Goal: Task Accomplishment & Management: Manage account settings

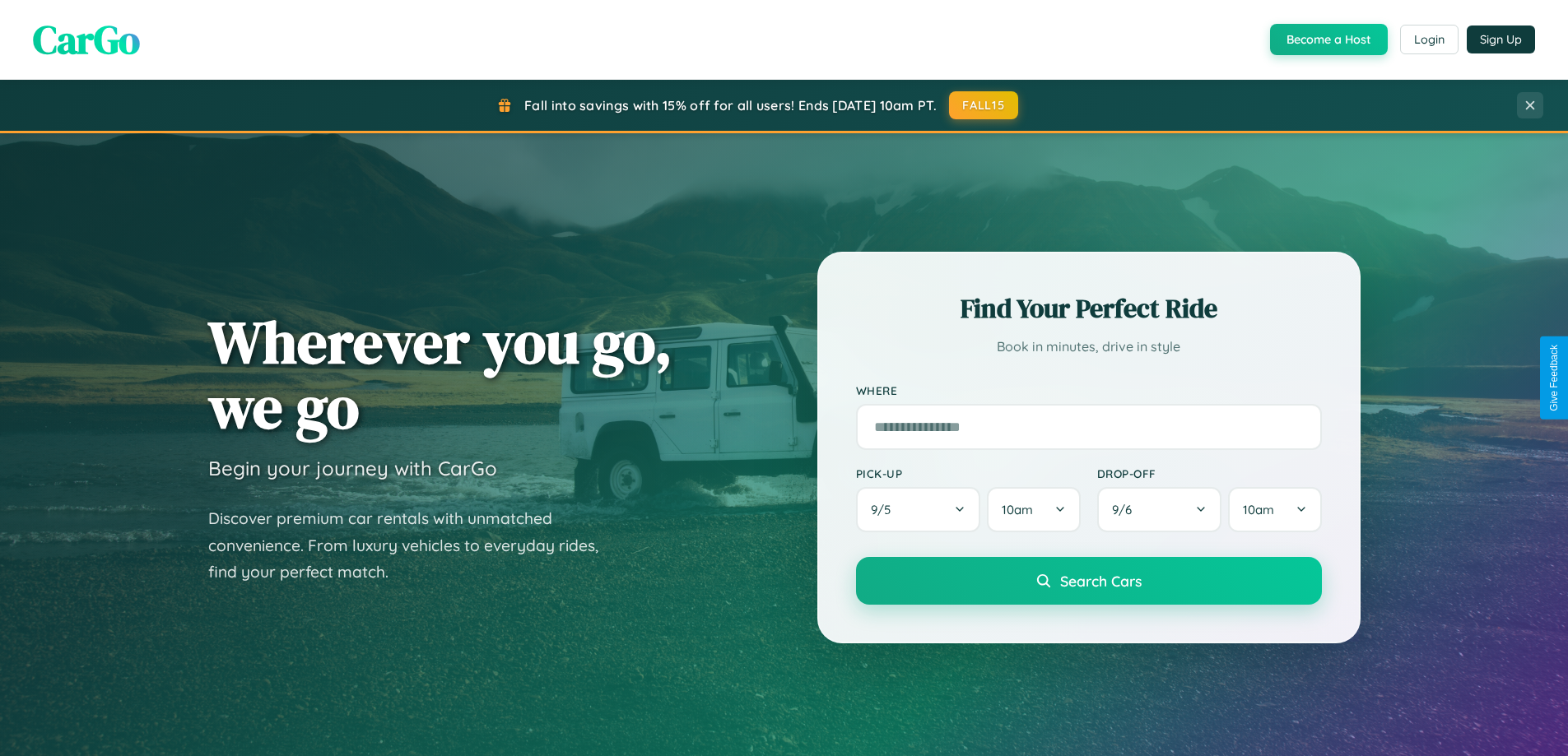
scroll to position [1132, 0]
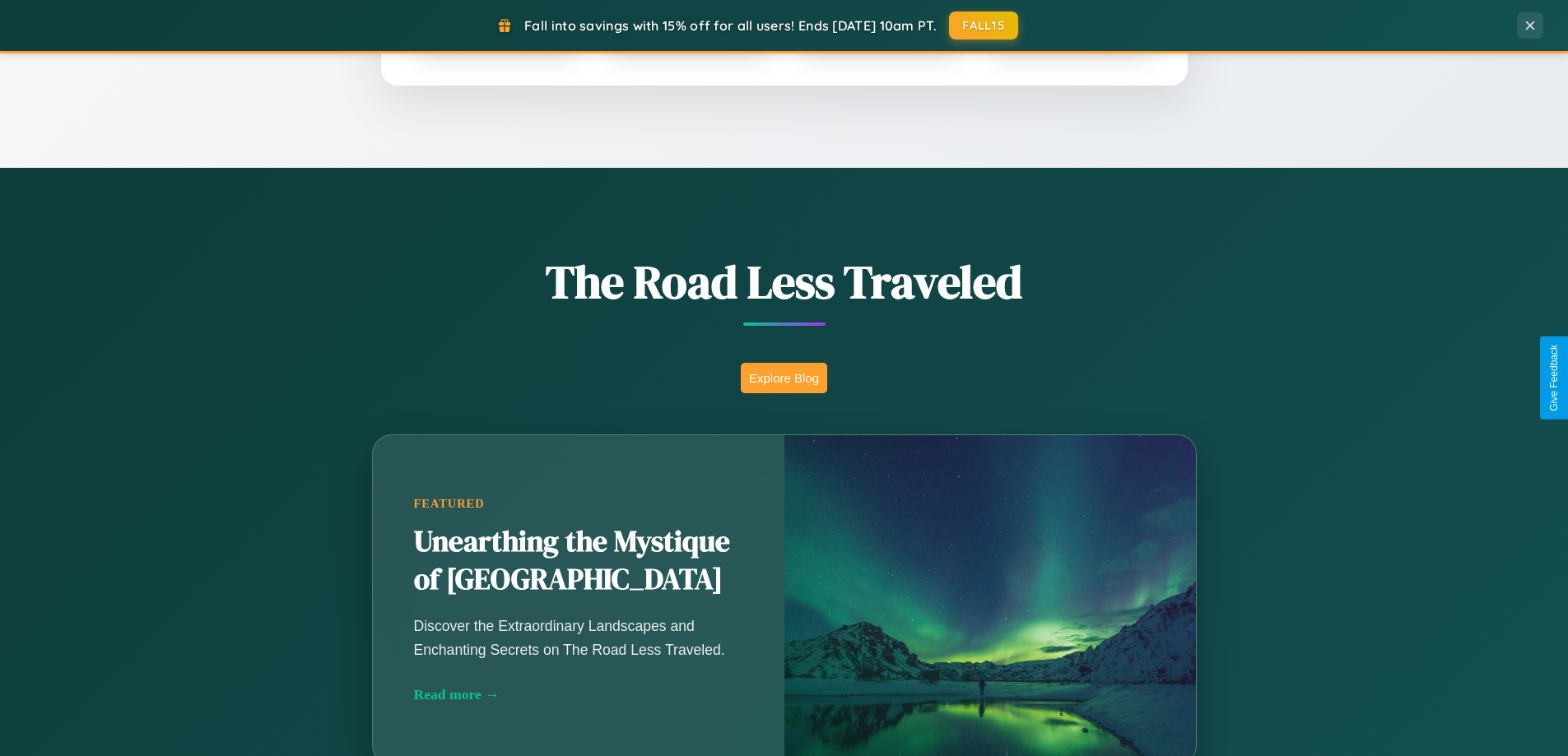
click at [783, 378] on button "Explore Blog" at bounding box center [783, 378] width 86 height 30
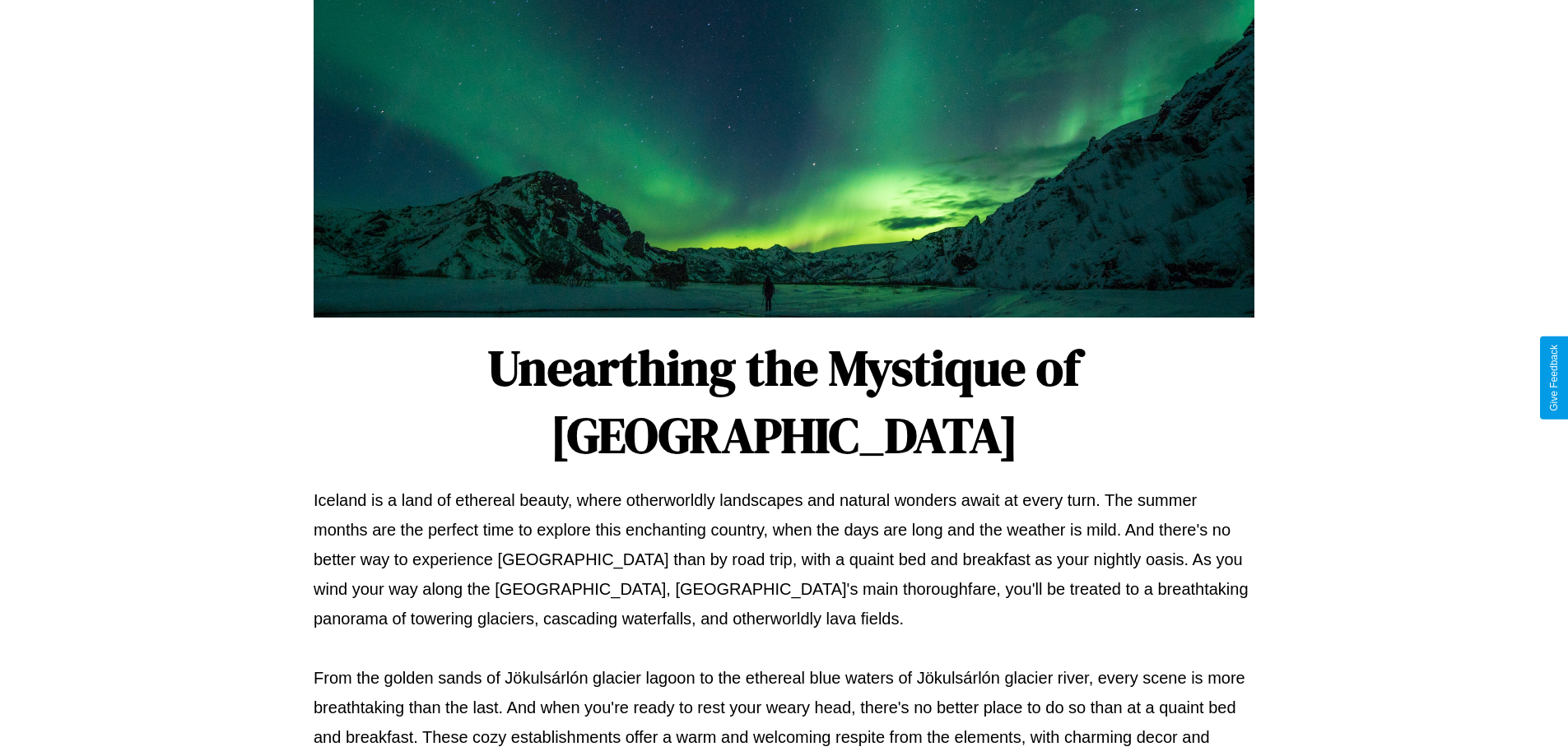
scroll to position [533, 0]
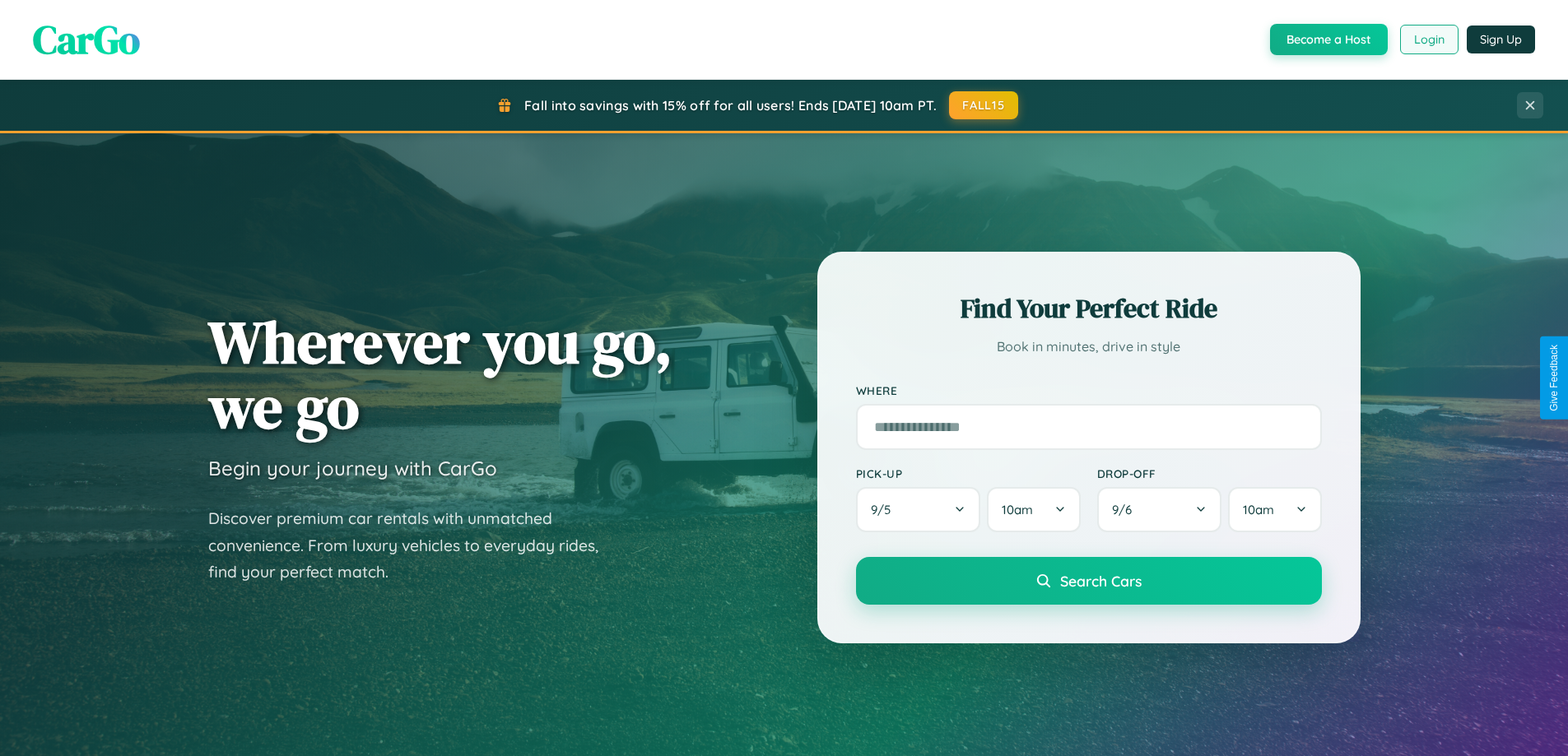
click at [1428, 39] on button "Login" at bounding box center [1429, 39] width 58 height 30
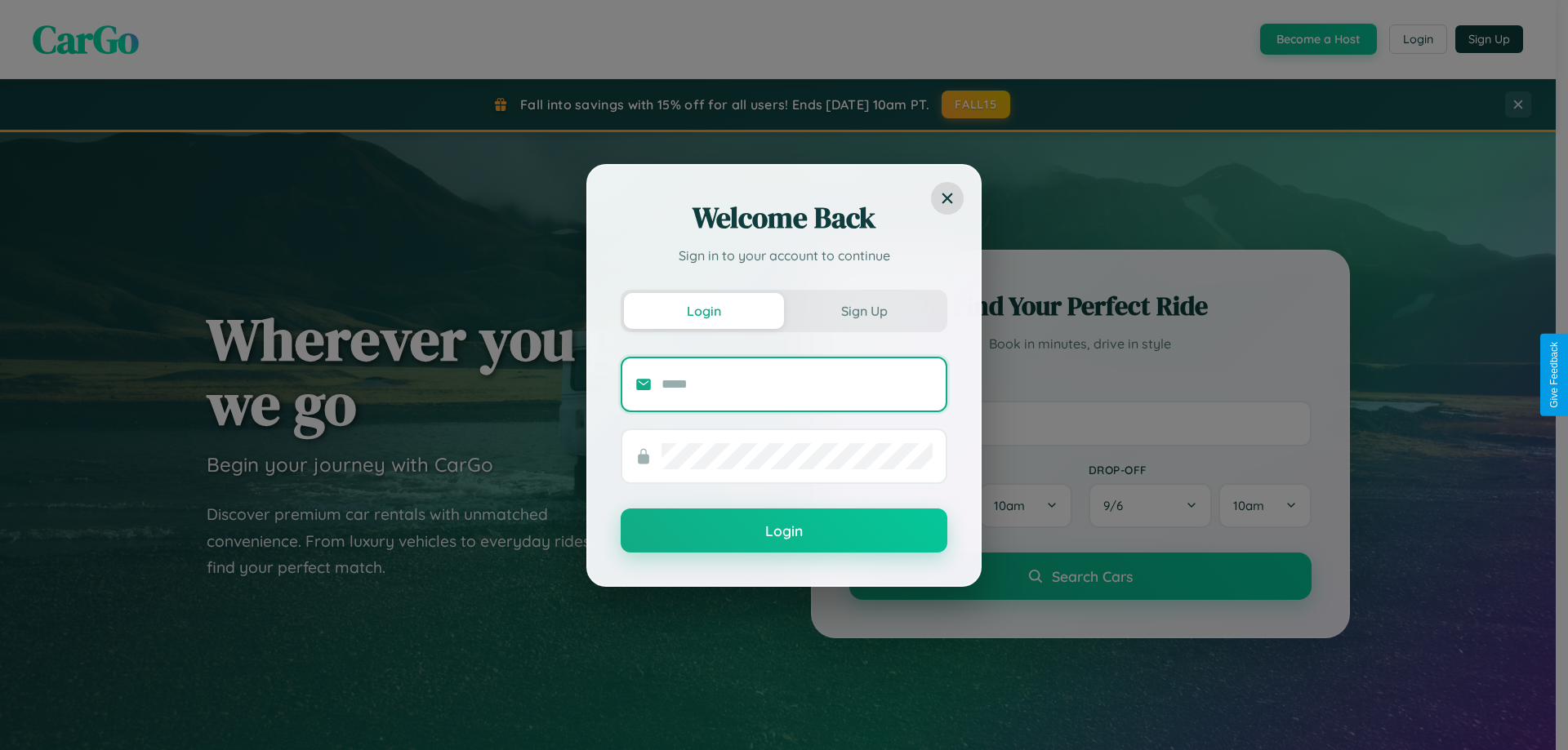
click at [797, 384] on input "text" at bounding box center [797, 384] width 271 height 26
type input "**********"
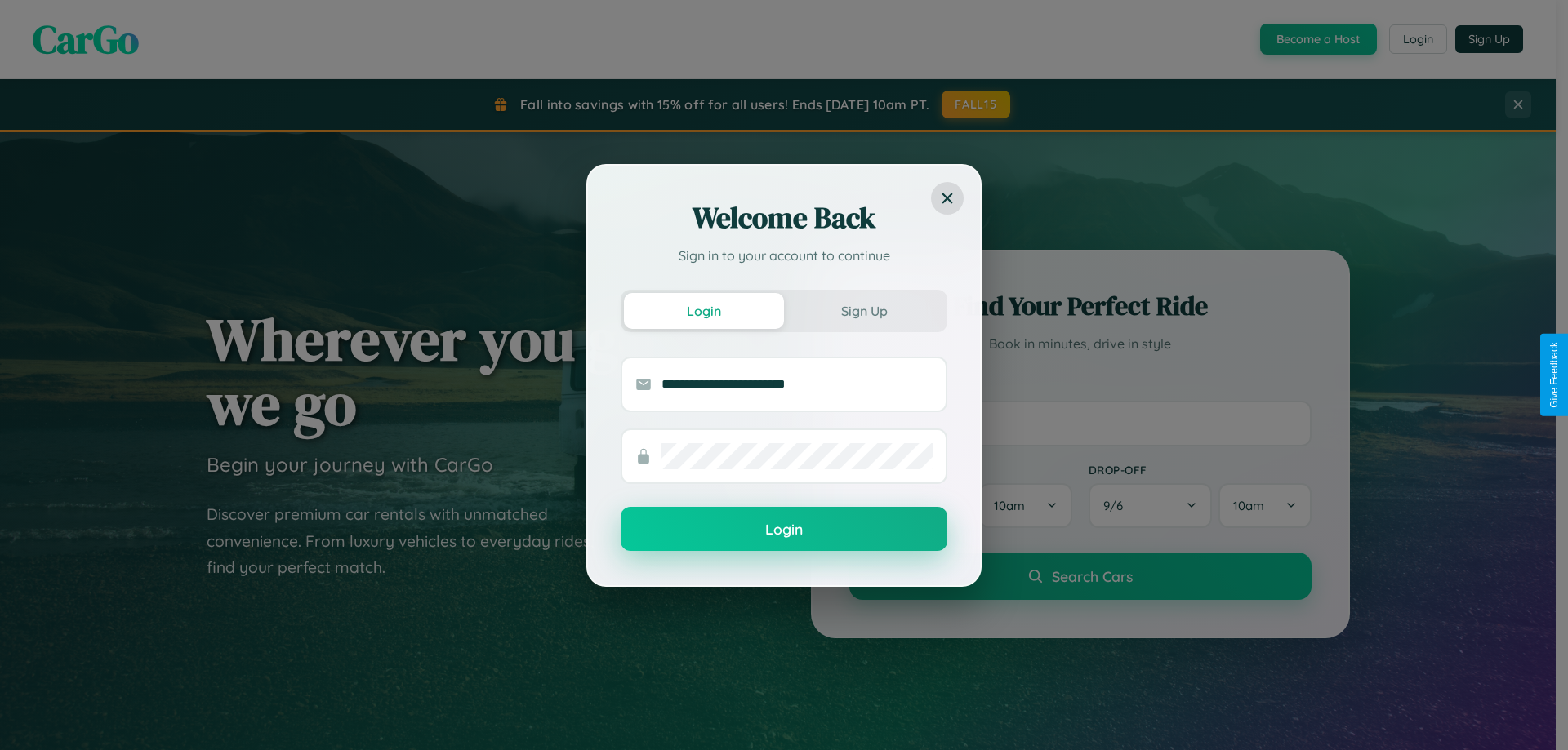
click at [784, 529] on button "Login" at bounding box center [784, 528] width 327 height 44
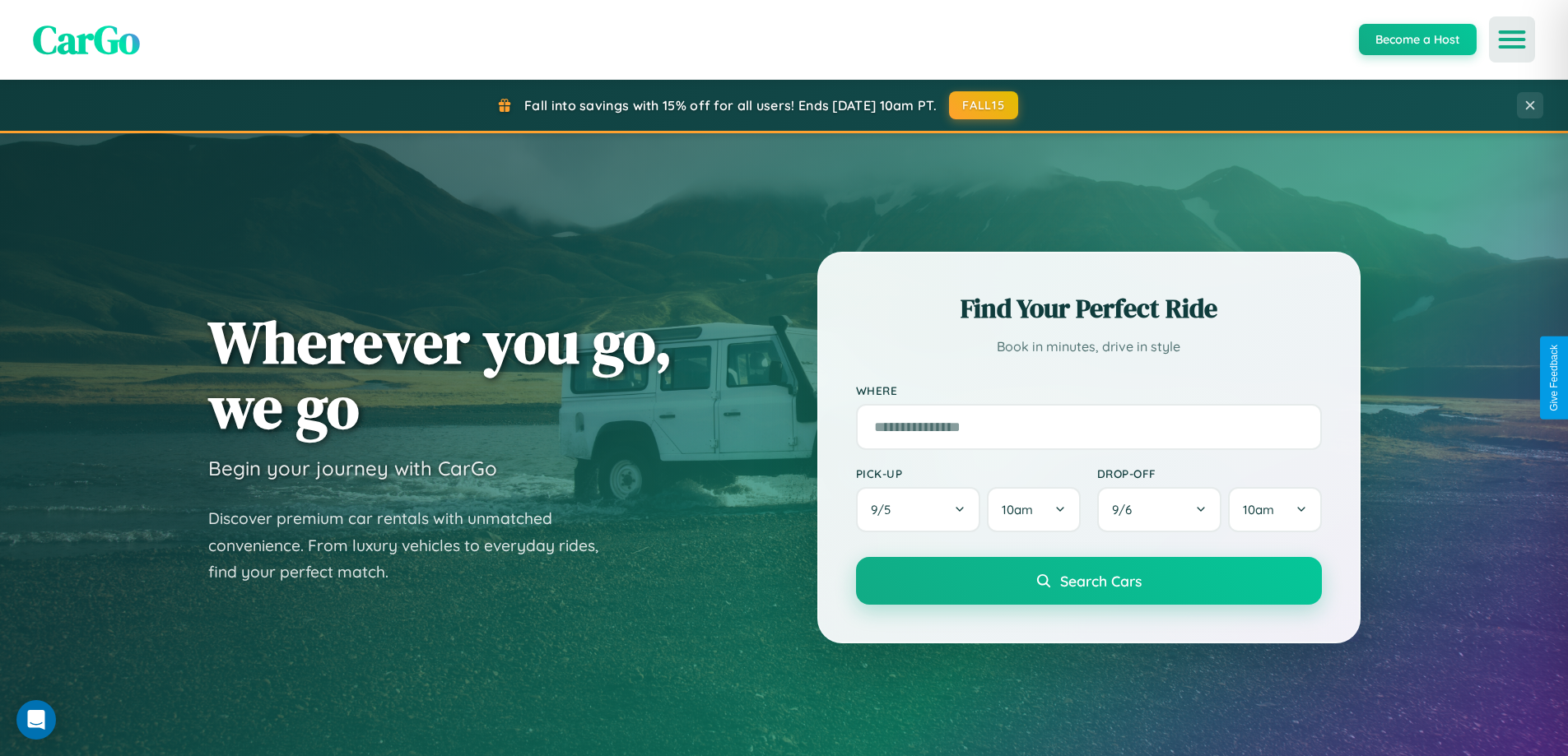
click at [1512, 39] on icon "Open menu" at bounding box center [1512, 39] width 23 height 15
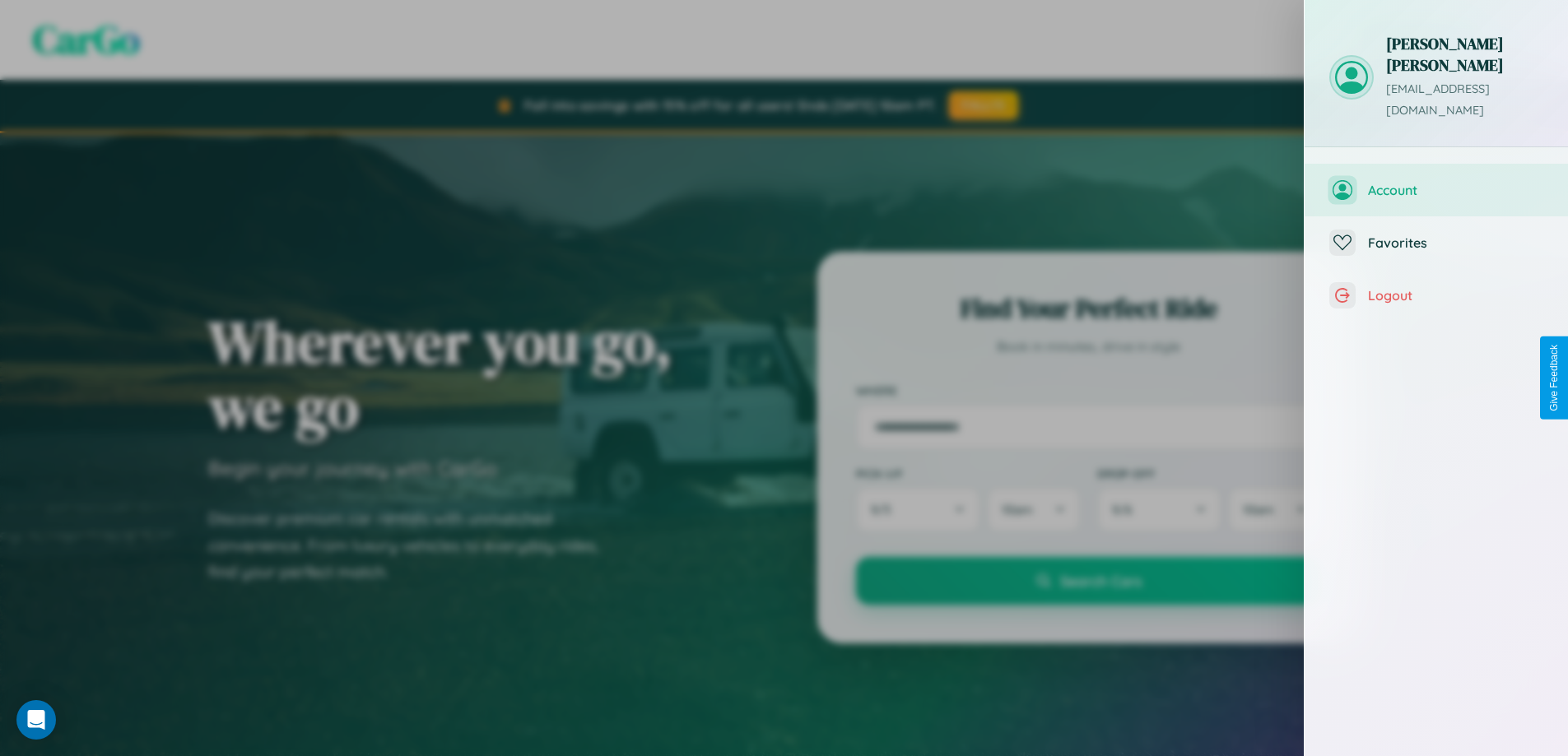
click at [1436, 182] on span "Account" at bounding box center [1456, 189] width 176 height 17
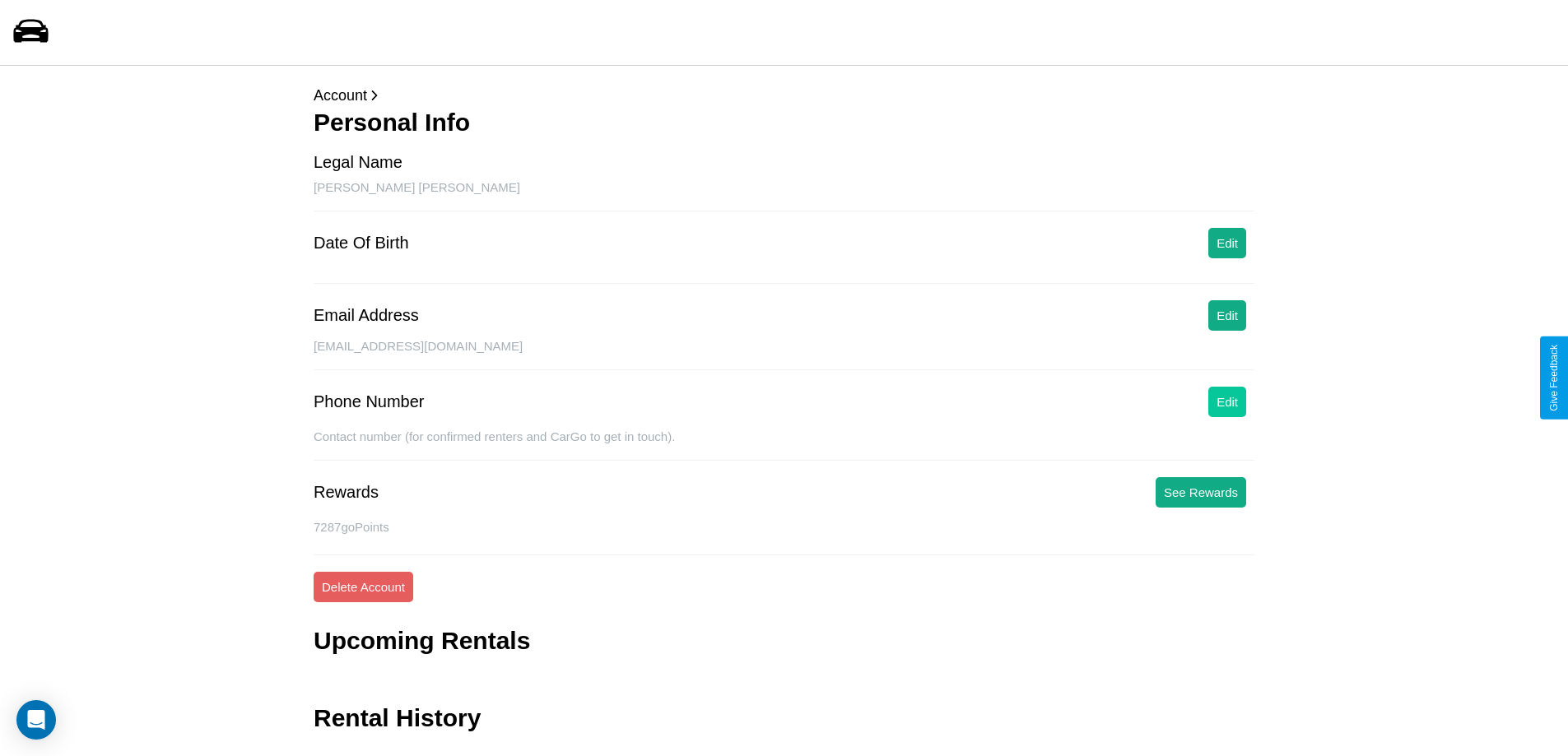
click at [1227, 401] on button "Edit" at bounding box center [1227, 401] width 38 height 30
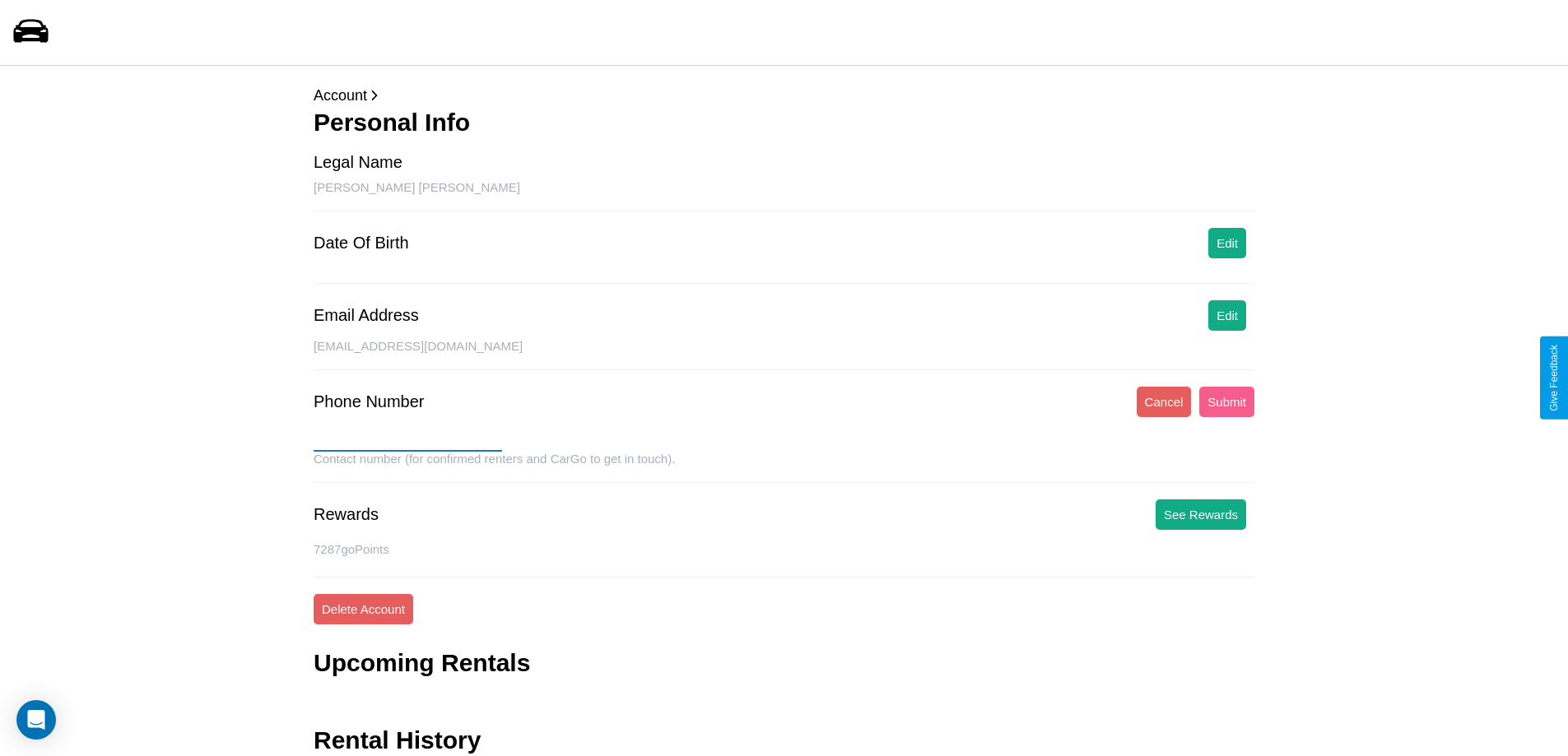
click at [408, 439] on input "text" at bounding box center [408, 438] width 189 height 26
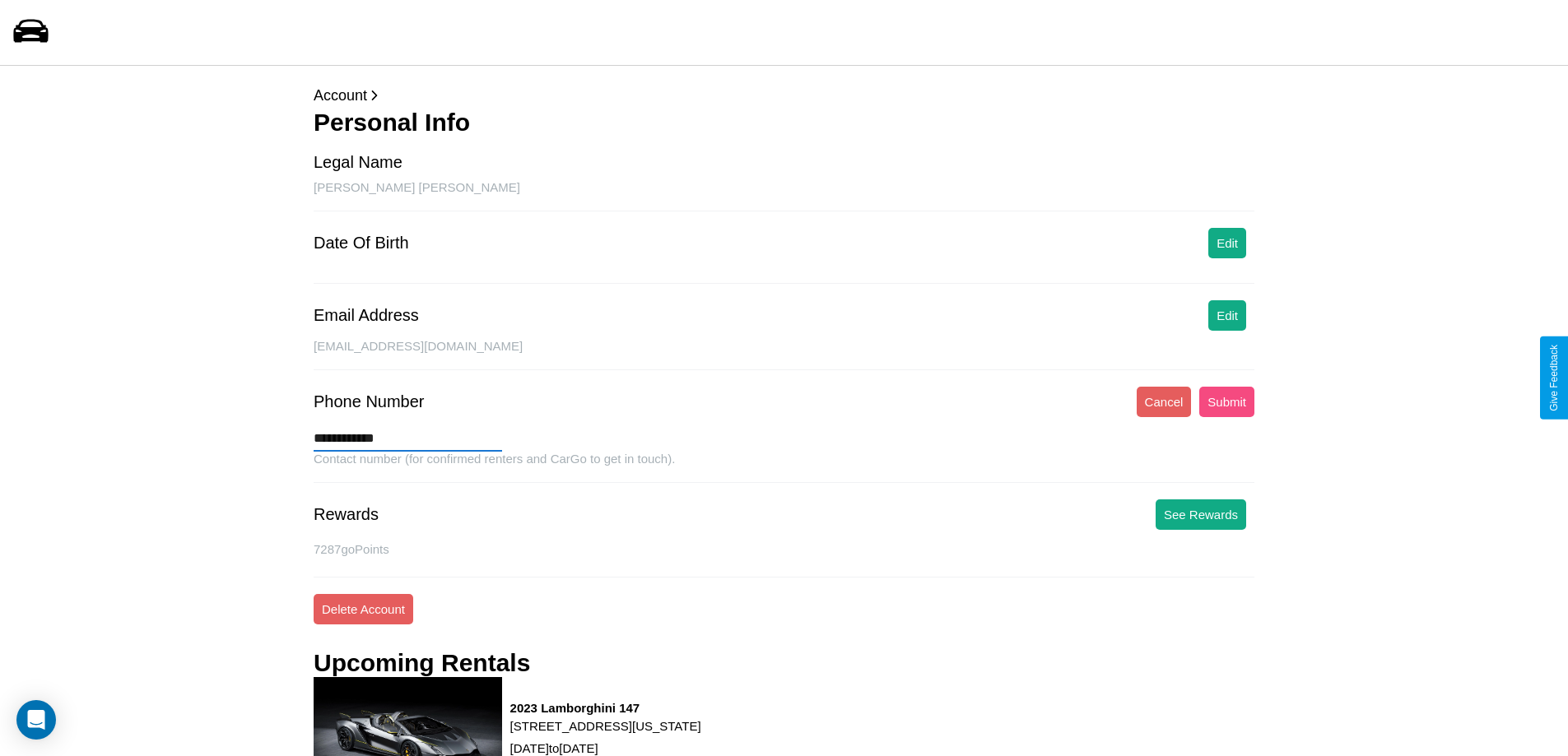
type input "**********"
click at [1226, 401] on button "Submit" at bounding box center [1226, 401] width 55 height 30
